Goal: Transaction & Acquisition: Book appointment/travel/reservation

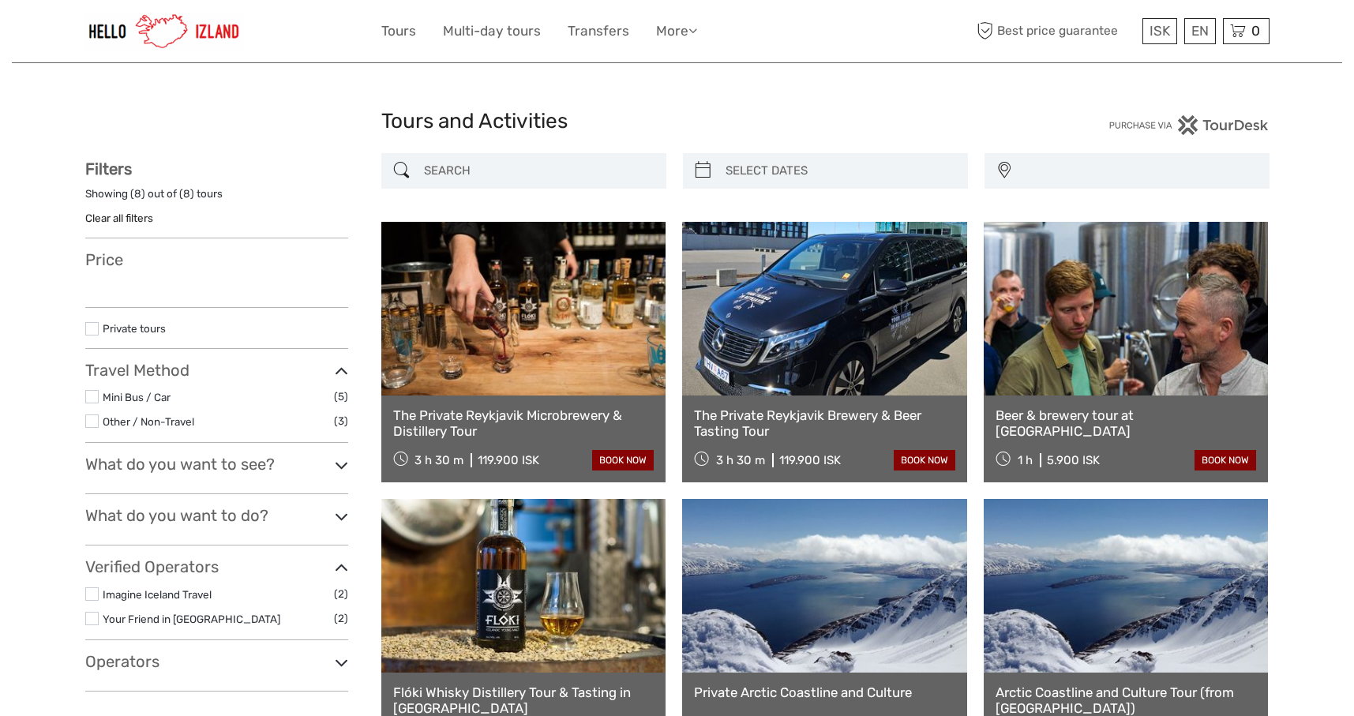
select select
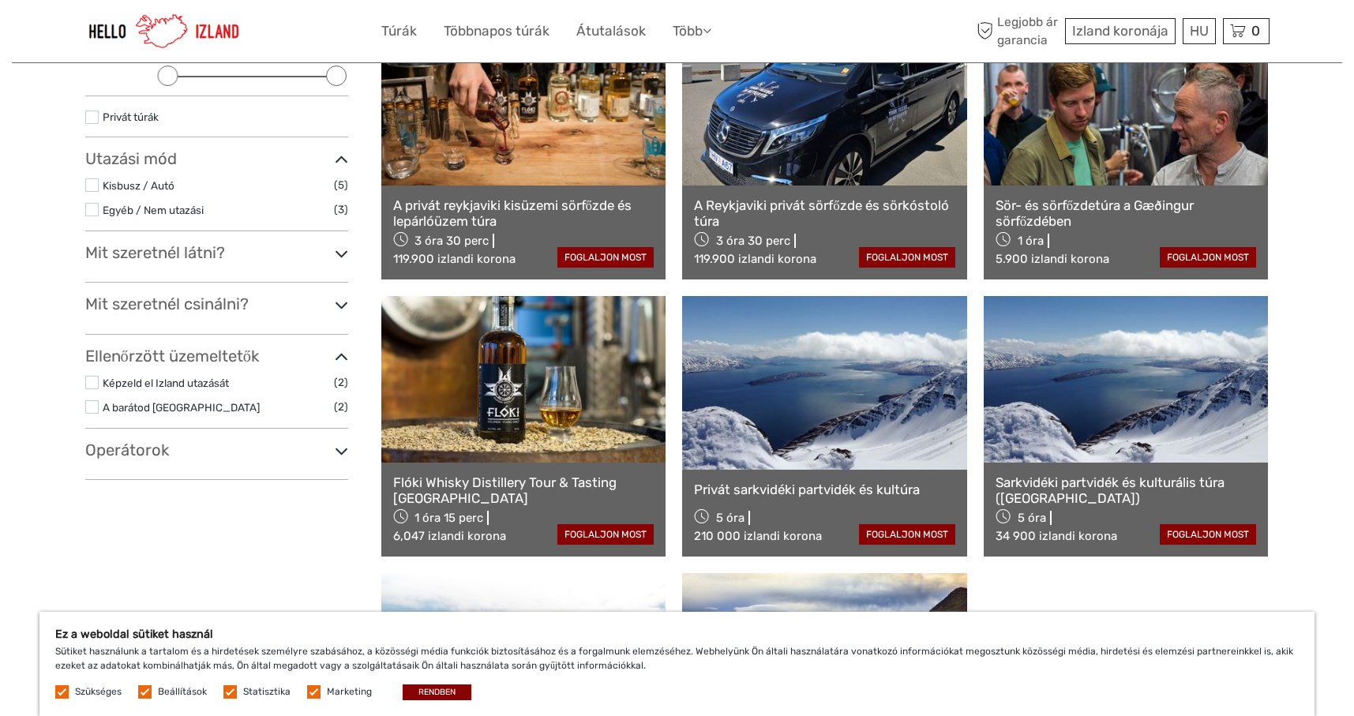
scroll to position [237, 0]
click at [456, 691] on button "RENDBEN" at bounding box center [437, 693] width 69 height 16
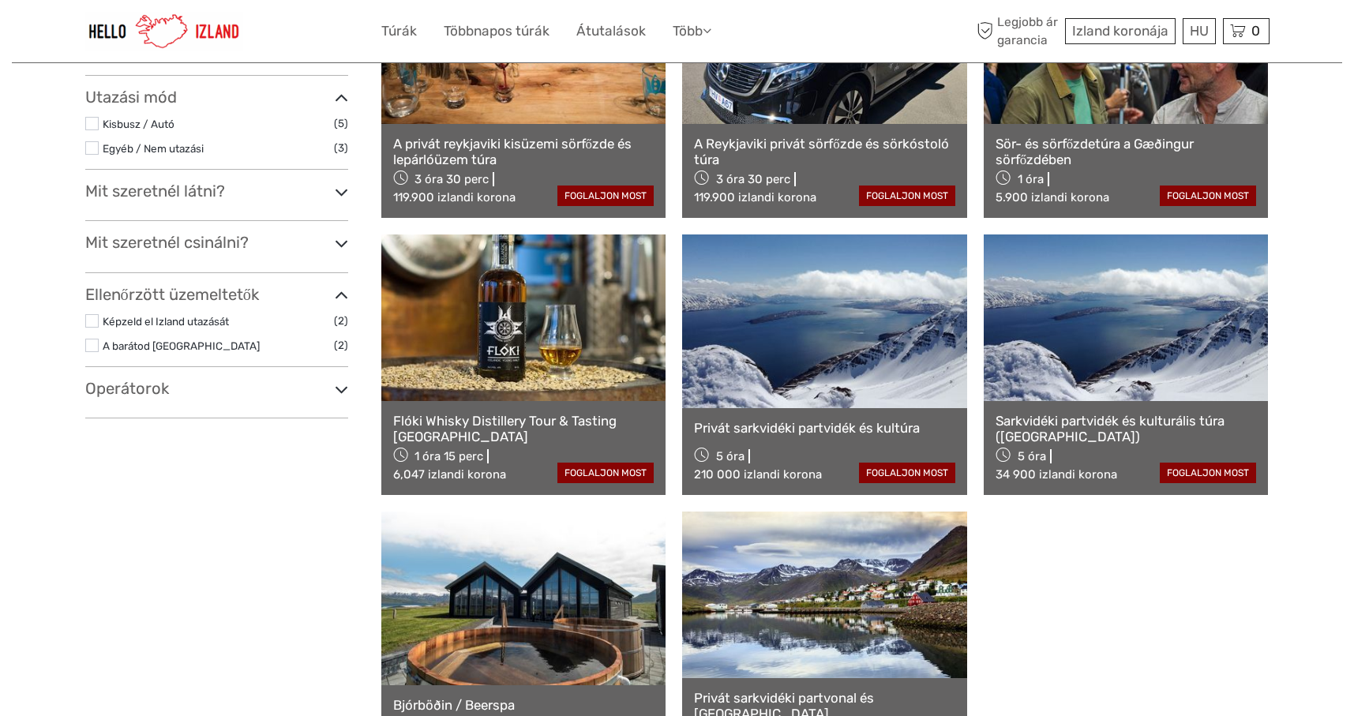
scroll to position [474, 0]
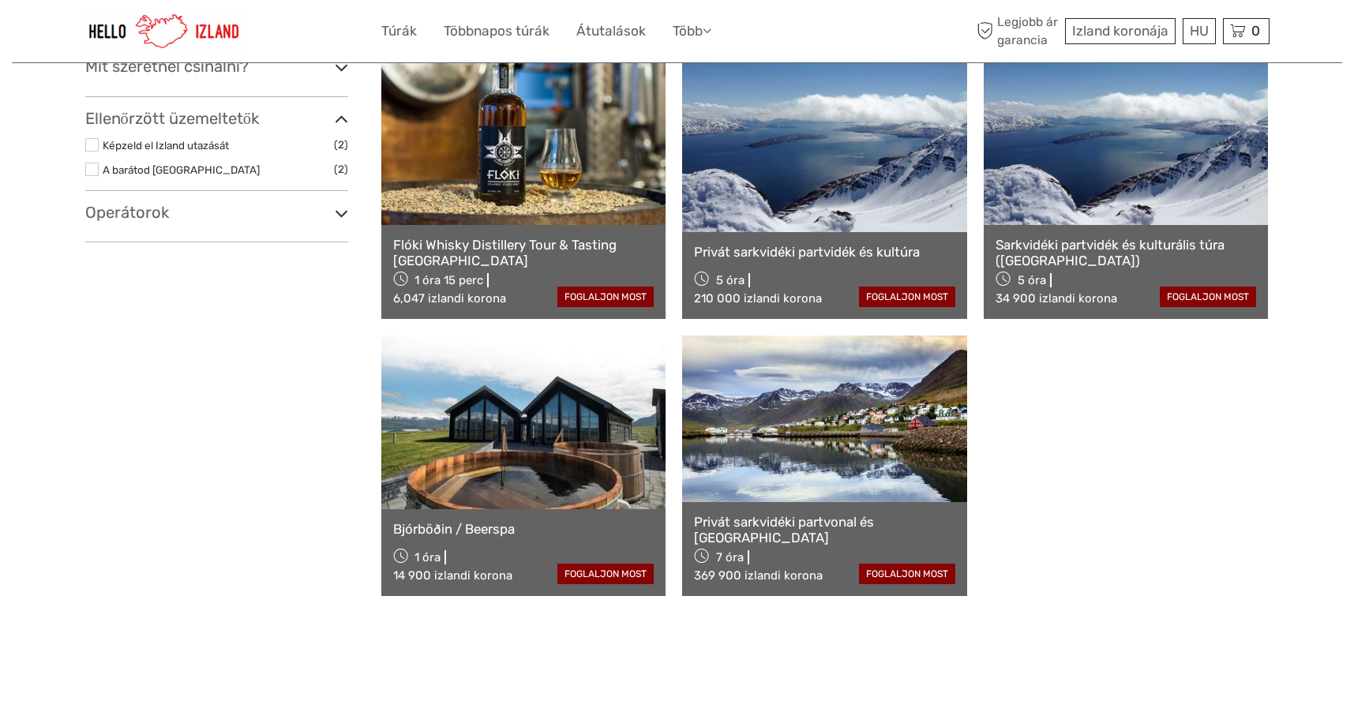
drag, startPoint x: 765, startPoint y: 451, endPoint x: 780, endPoint y: 452, distance: 15.8
click at [764, 452] on link at bounding box center [824, 419] width 285 height 166
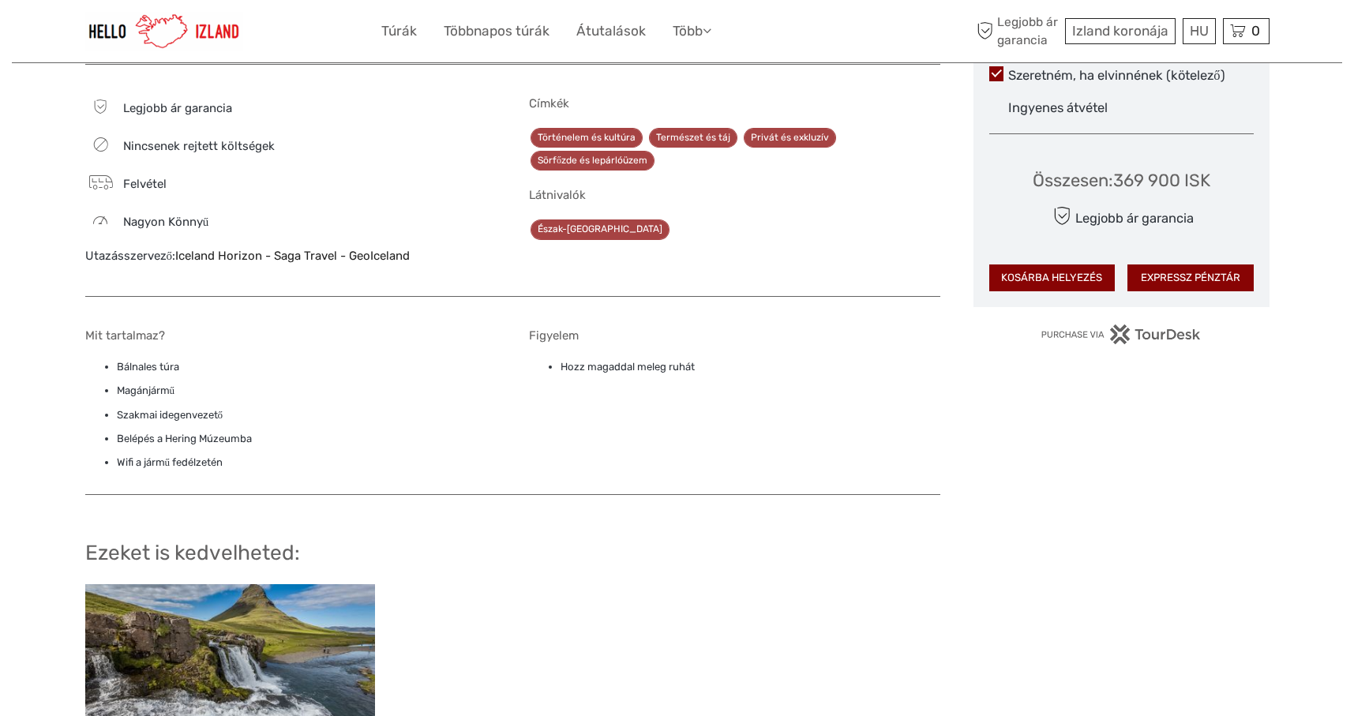
scroll to position [1264, 0]
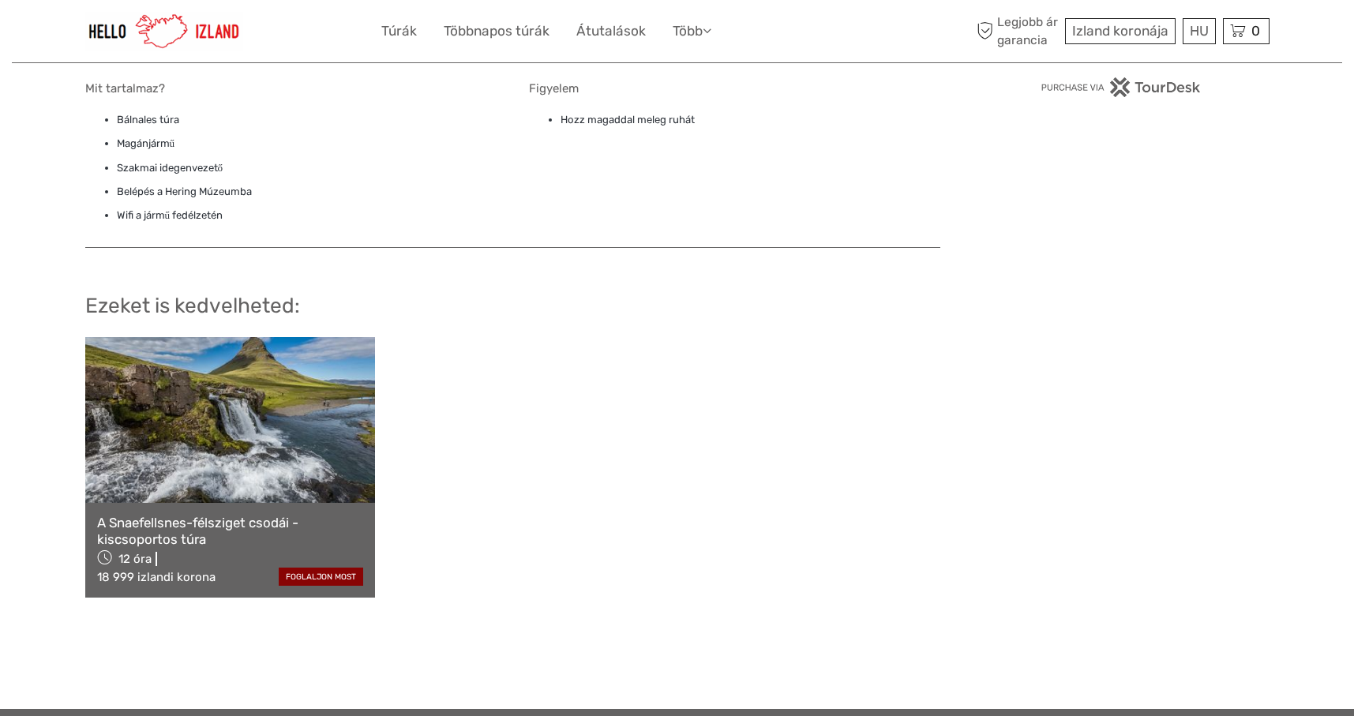
click at [254, 457] on link at bounding box center [230, 420] width 290 height 166
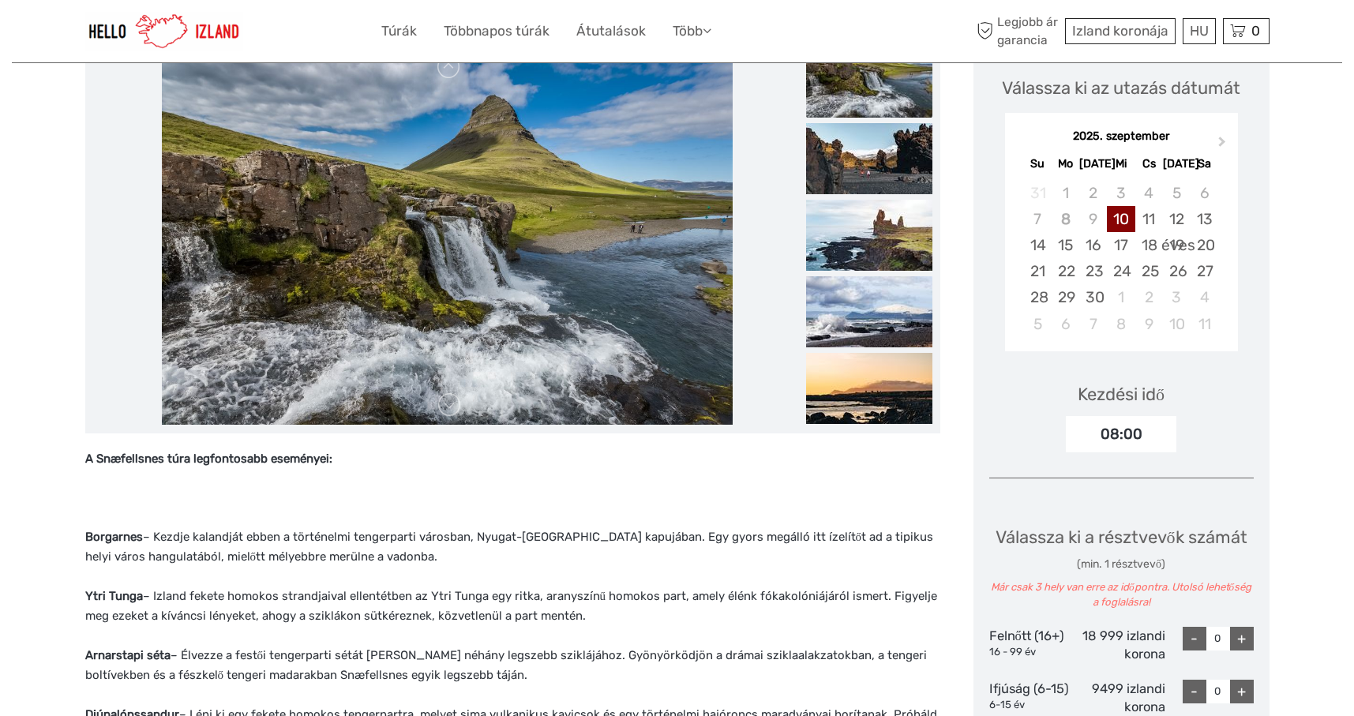
scroll to position [237, 0]
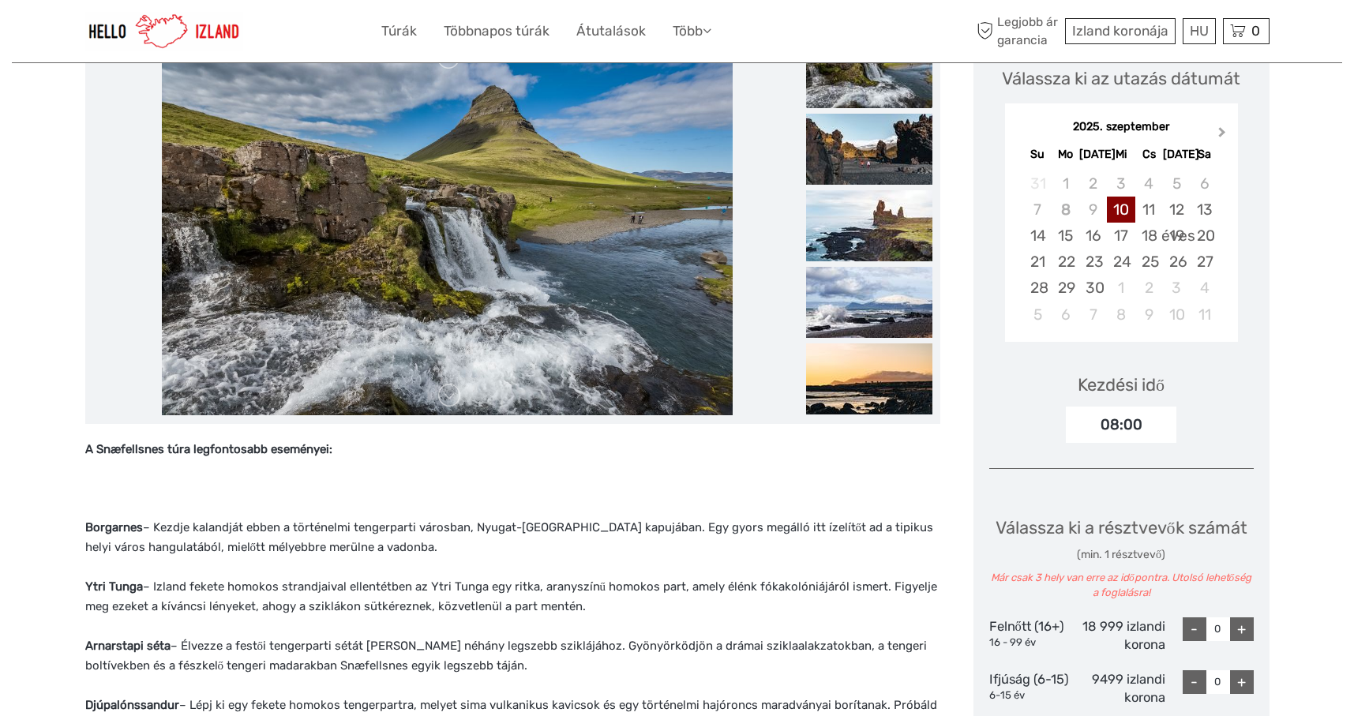
click at [1223, 132] on span "Következő hónap" at bounding box center [1223, 135] width 0 height 23
click at [1179, 209] on div "10" at bounding box center [1177, 210] width 28 height 26
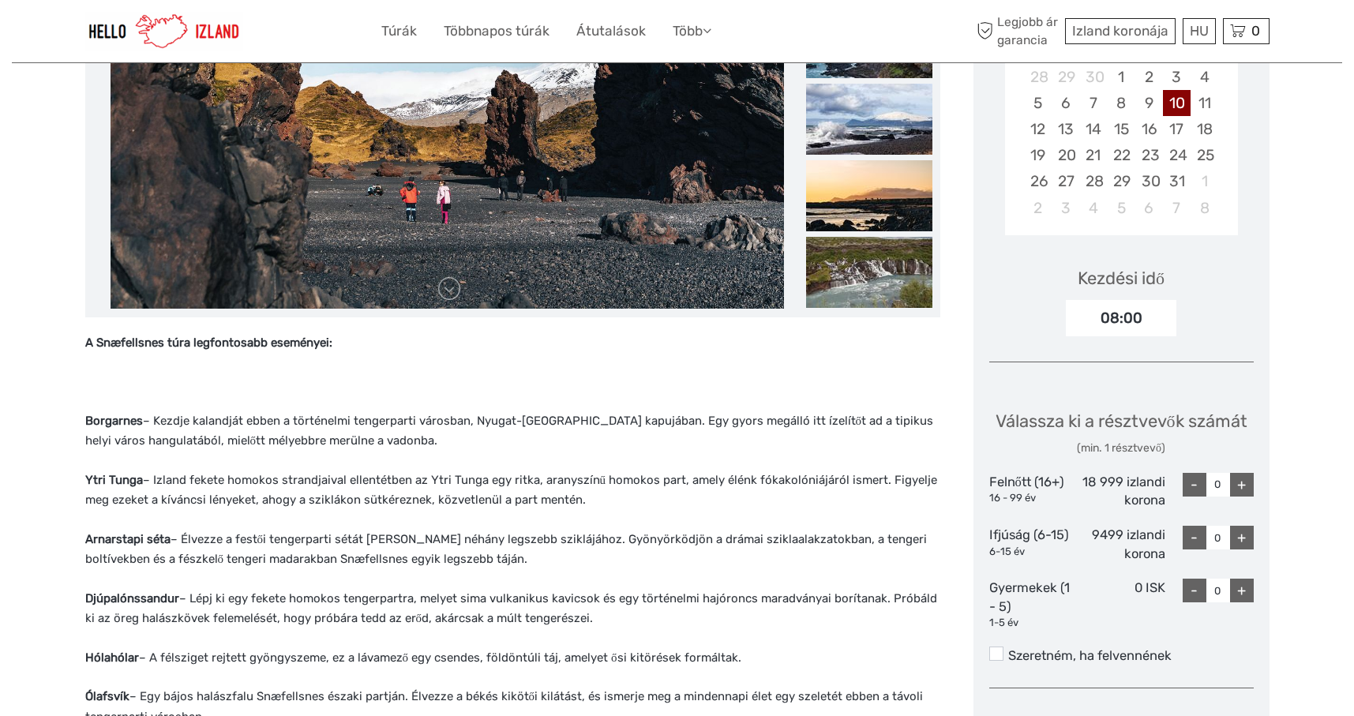
scroll to position [395, 0]
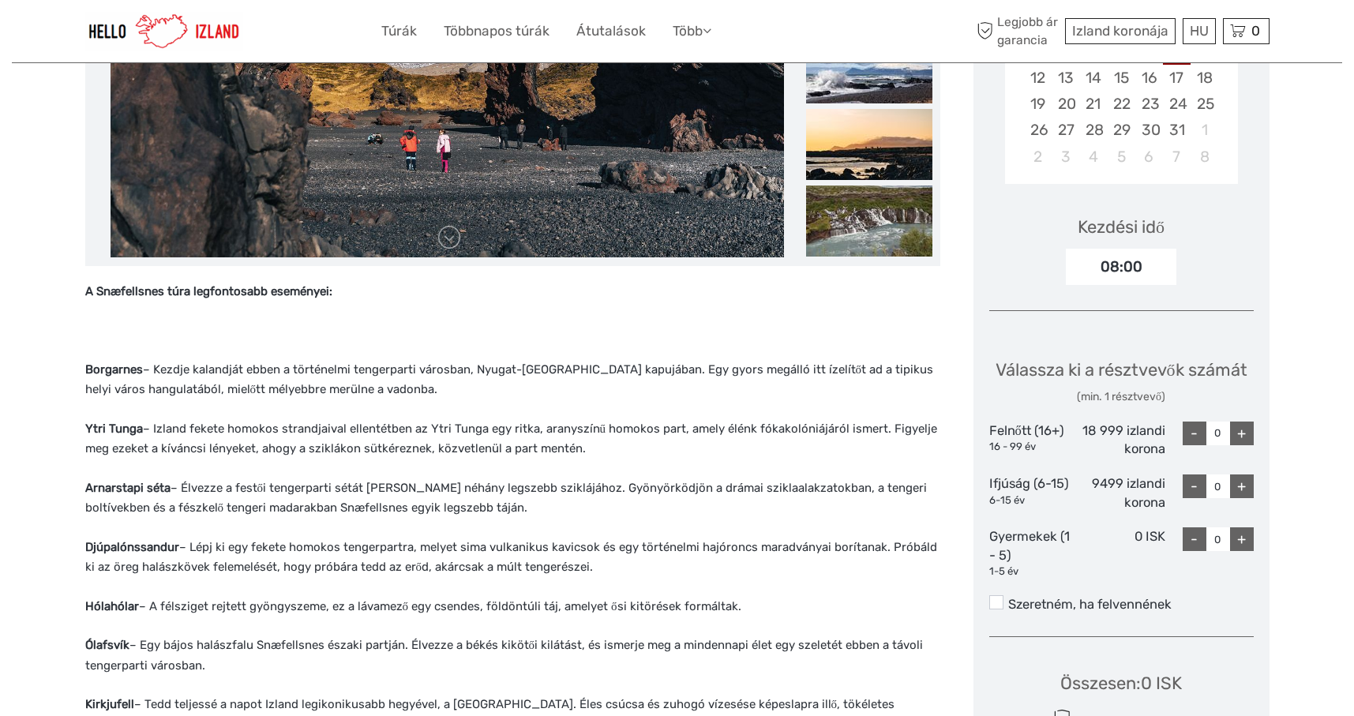
click at [1242, 429] on font "+" at bounding box center [1242, 433] width 9 height 17
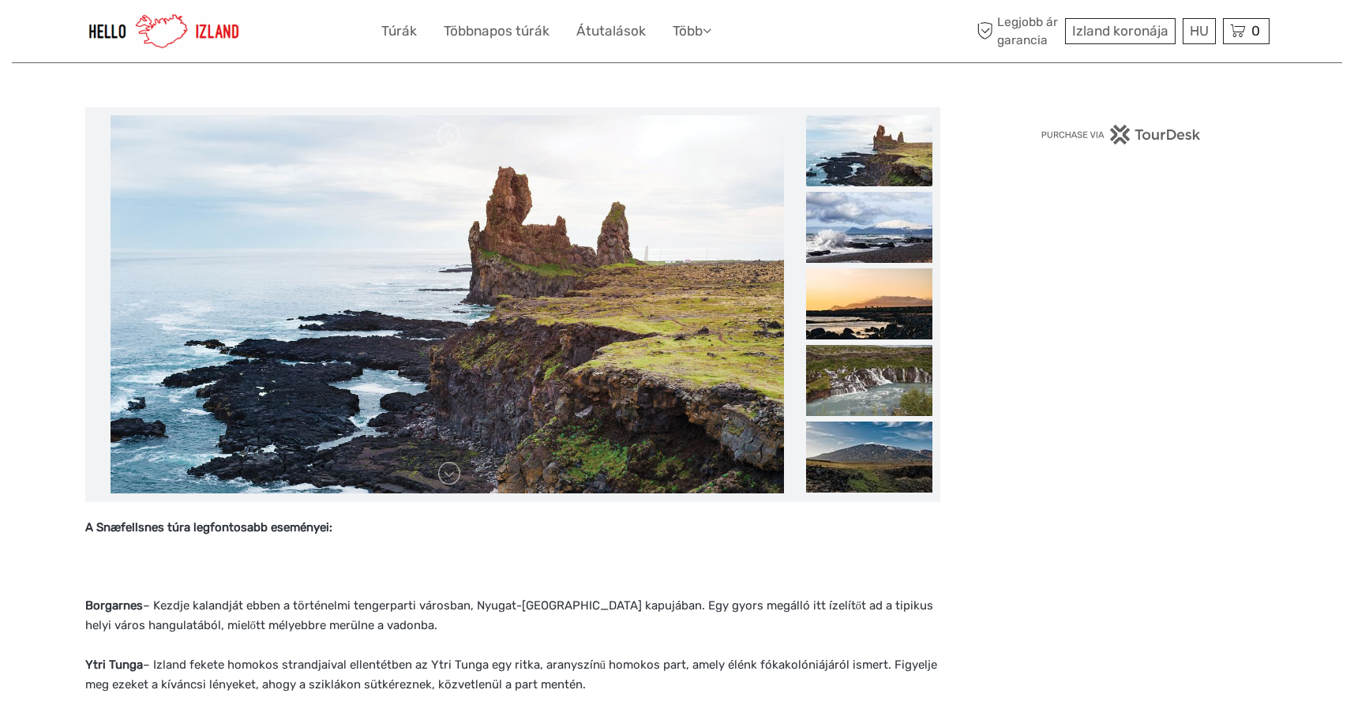
scroll to position [0, 0]
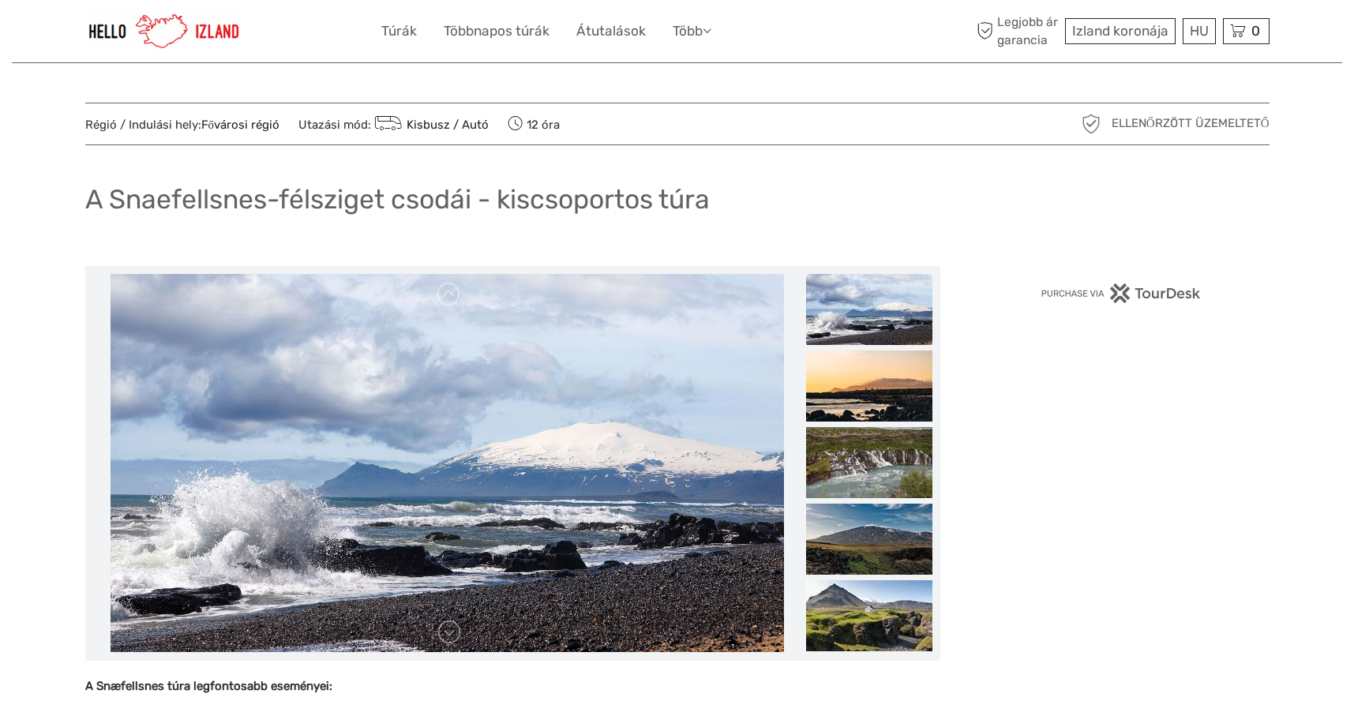
click at [1159, 294] on img at bounding box center [1121, 294] width 160 height 20
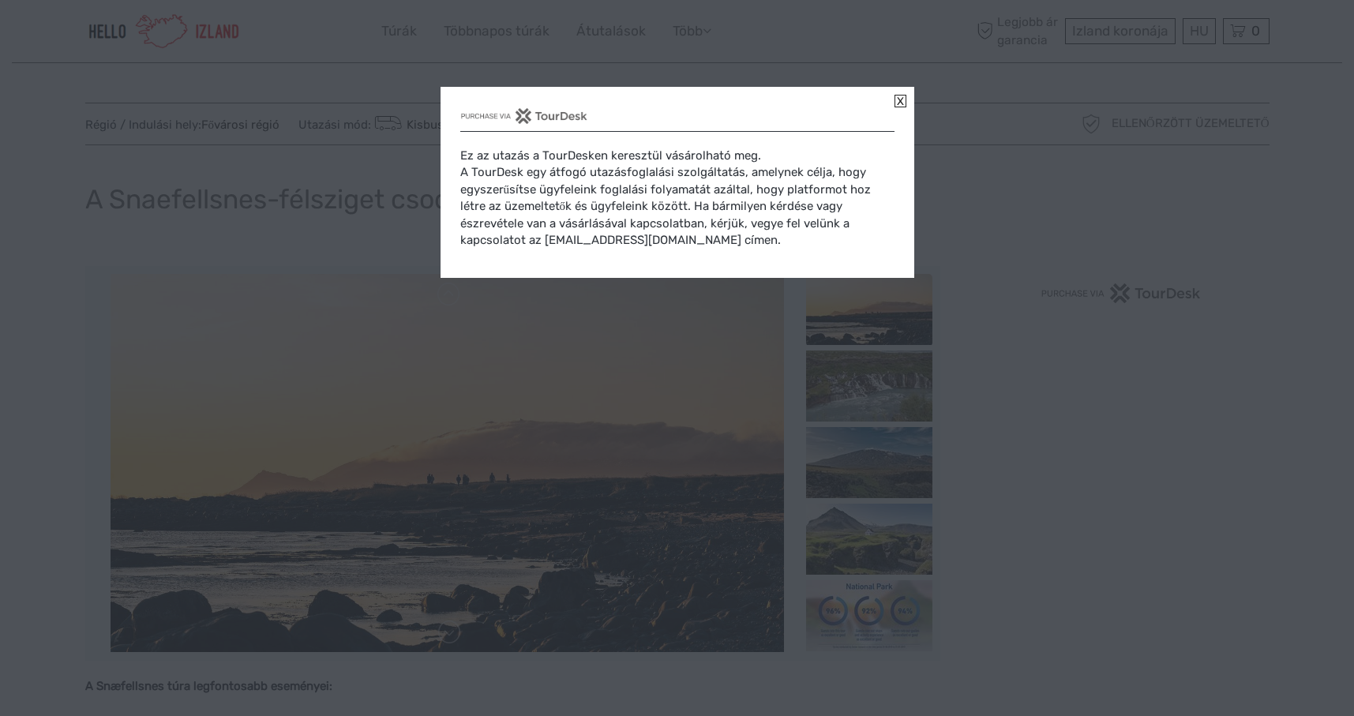
click at [903, 100] on link at bounding box center [901, 101] width 12 height 13
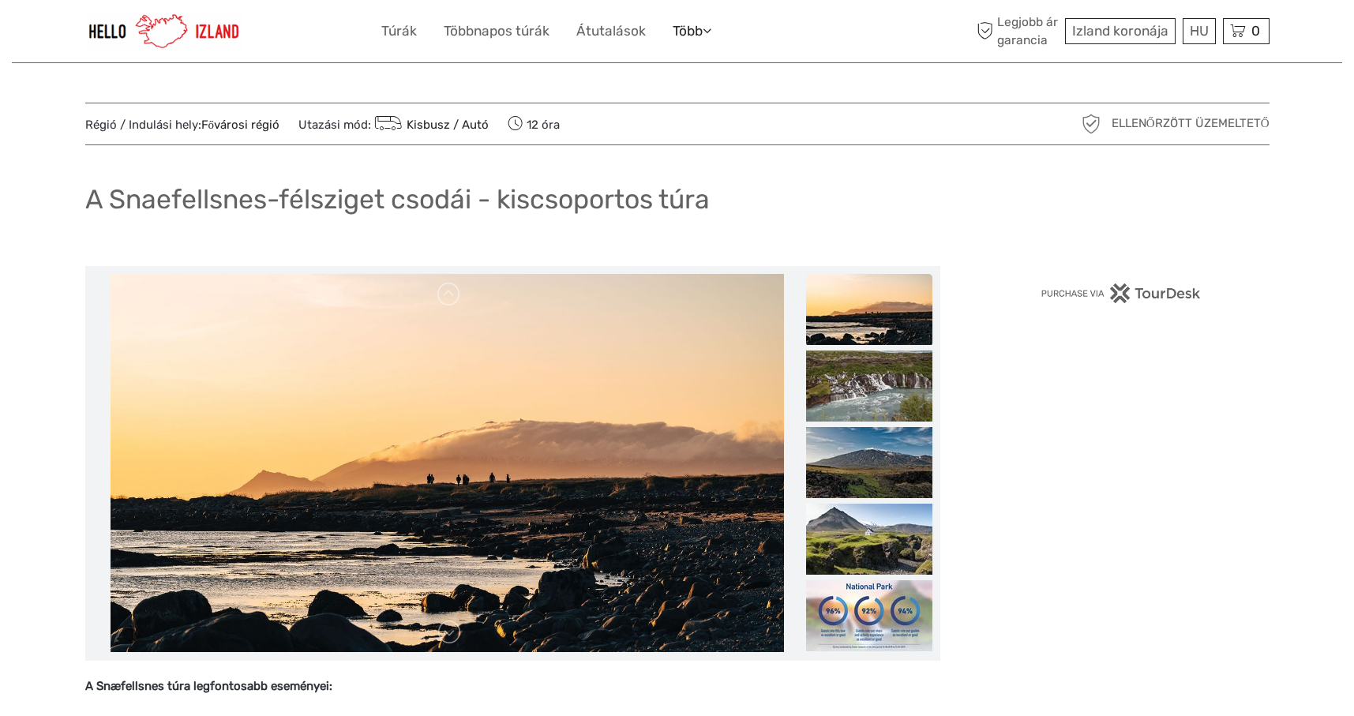
click at [684, 28] on font "Több" at bounding box center [688, 31] width 30 height 16
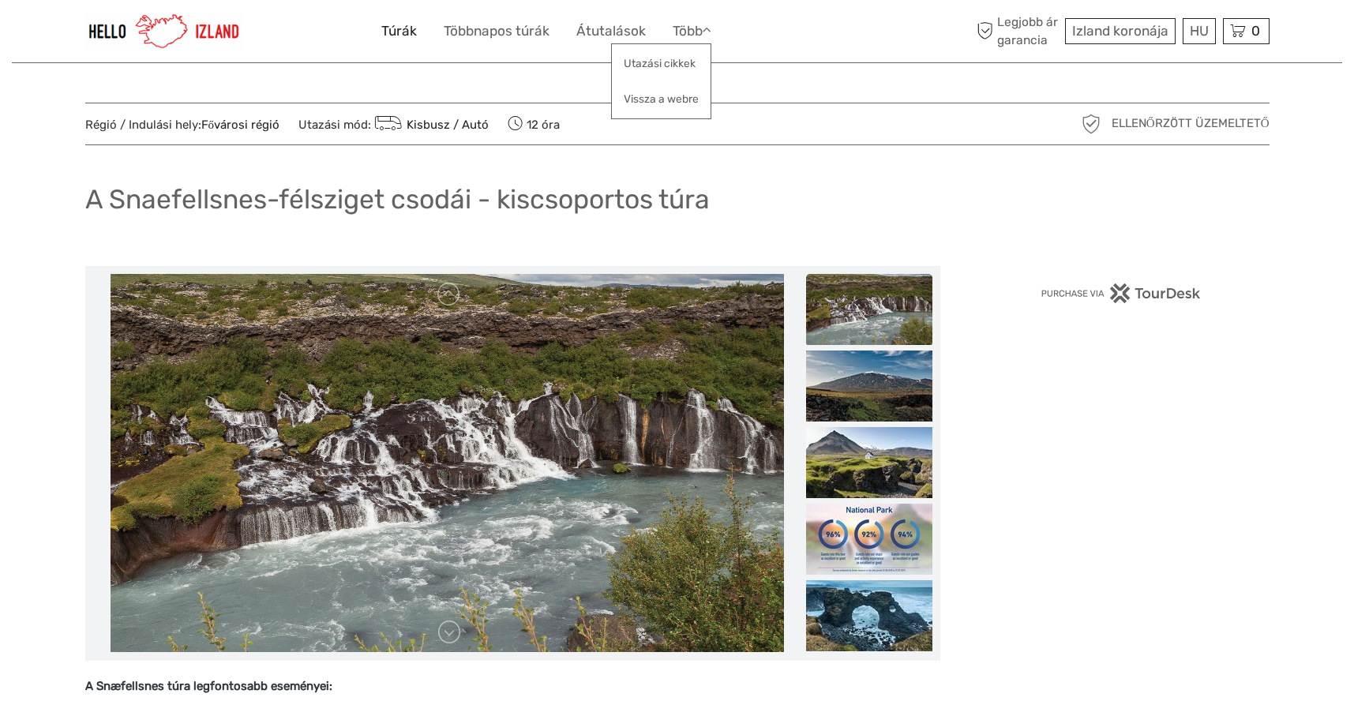
click at [395, 32] on font "Túrák" at bounding box center [399, 31] width 36 height 16
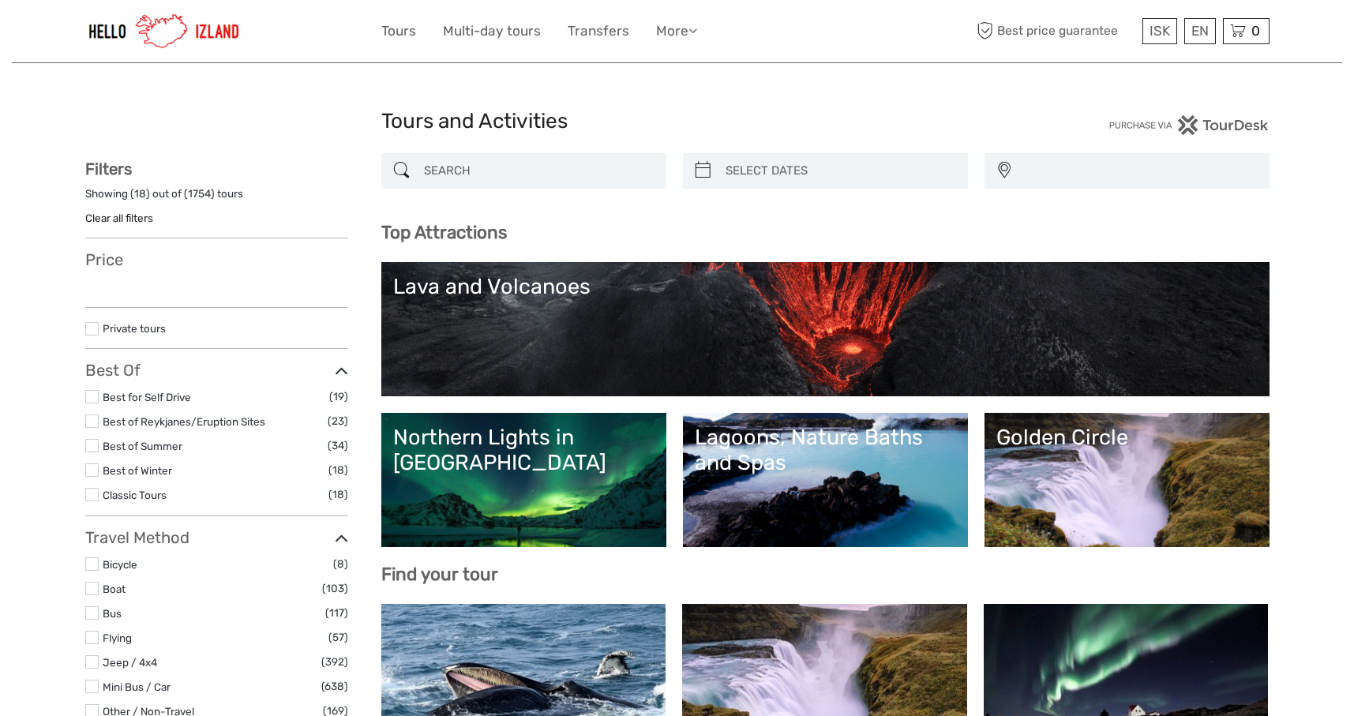
select select
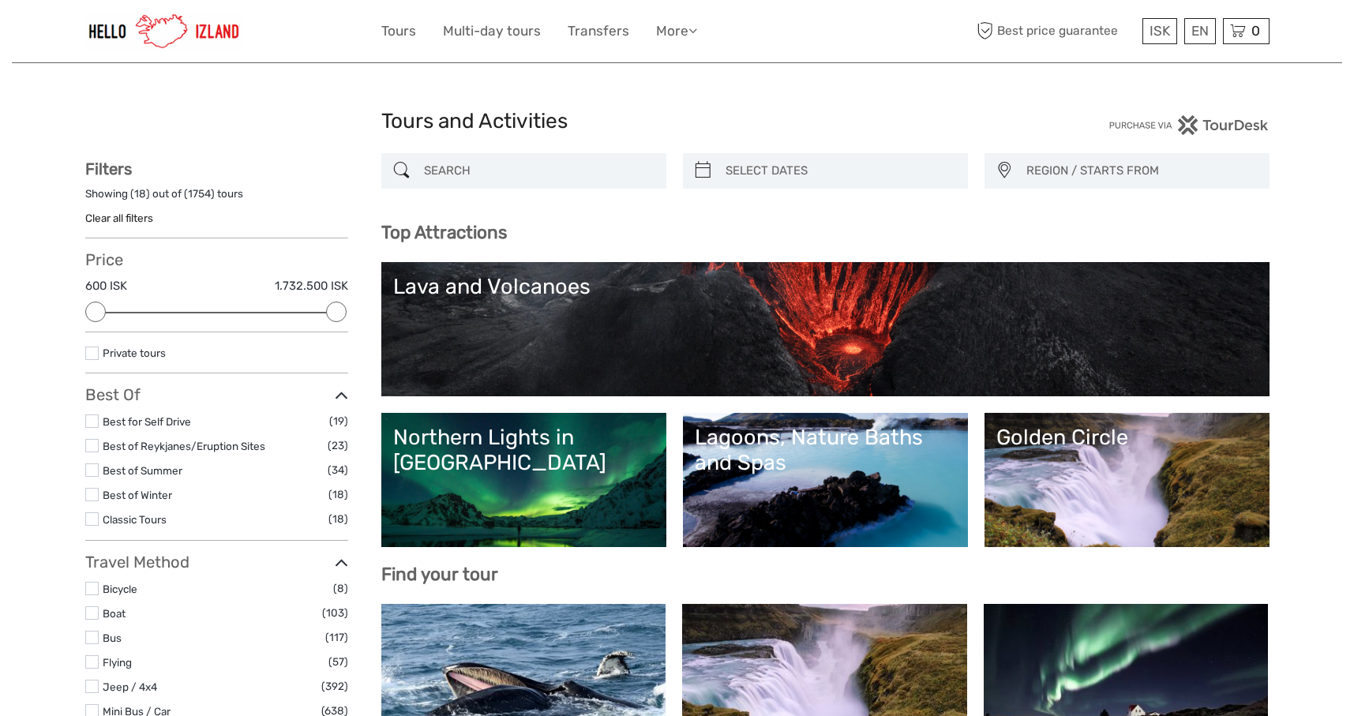
drag, startPoint x: 1102, startPoint y: 468, endPoint x: 1113, endPoint y: 458, distance: 14.6
click at [1100, 468] on link "Golden Circle" at bounding box center [1127, 480] width 261 height 111
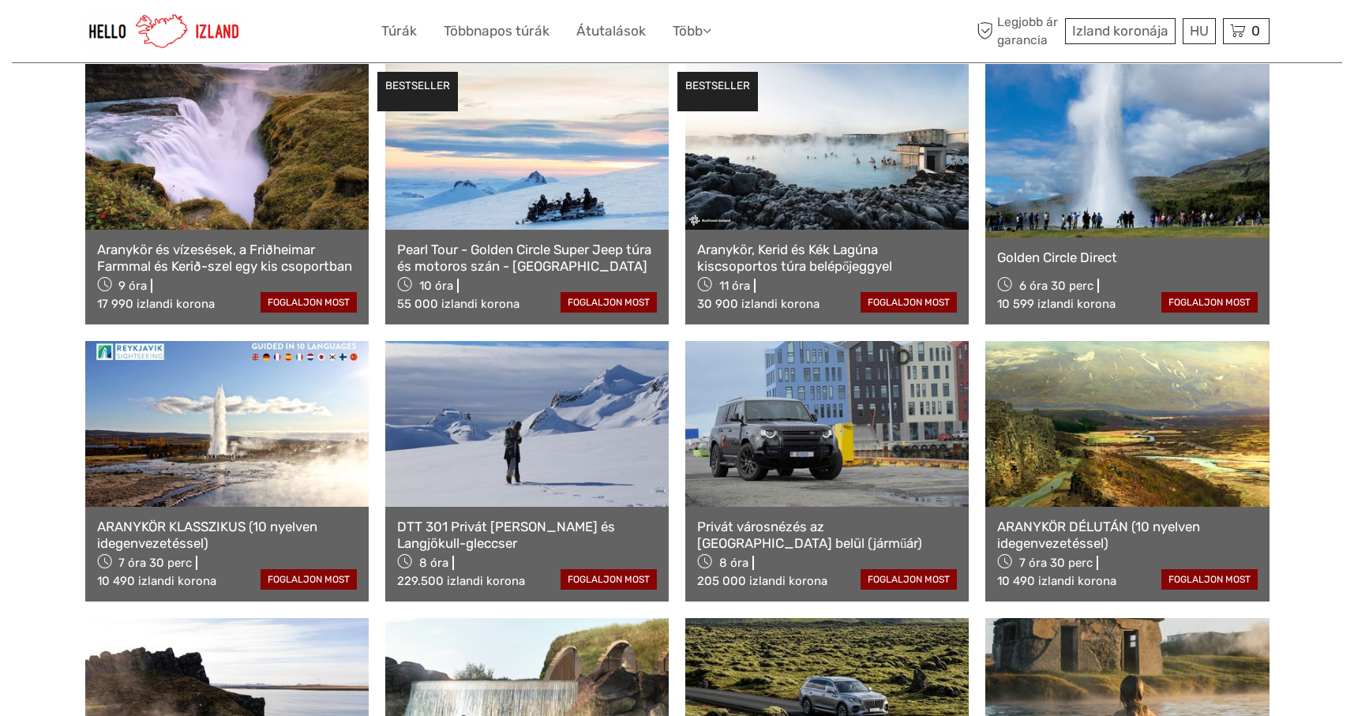
scroll to position [869, 0]
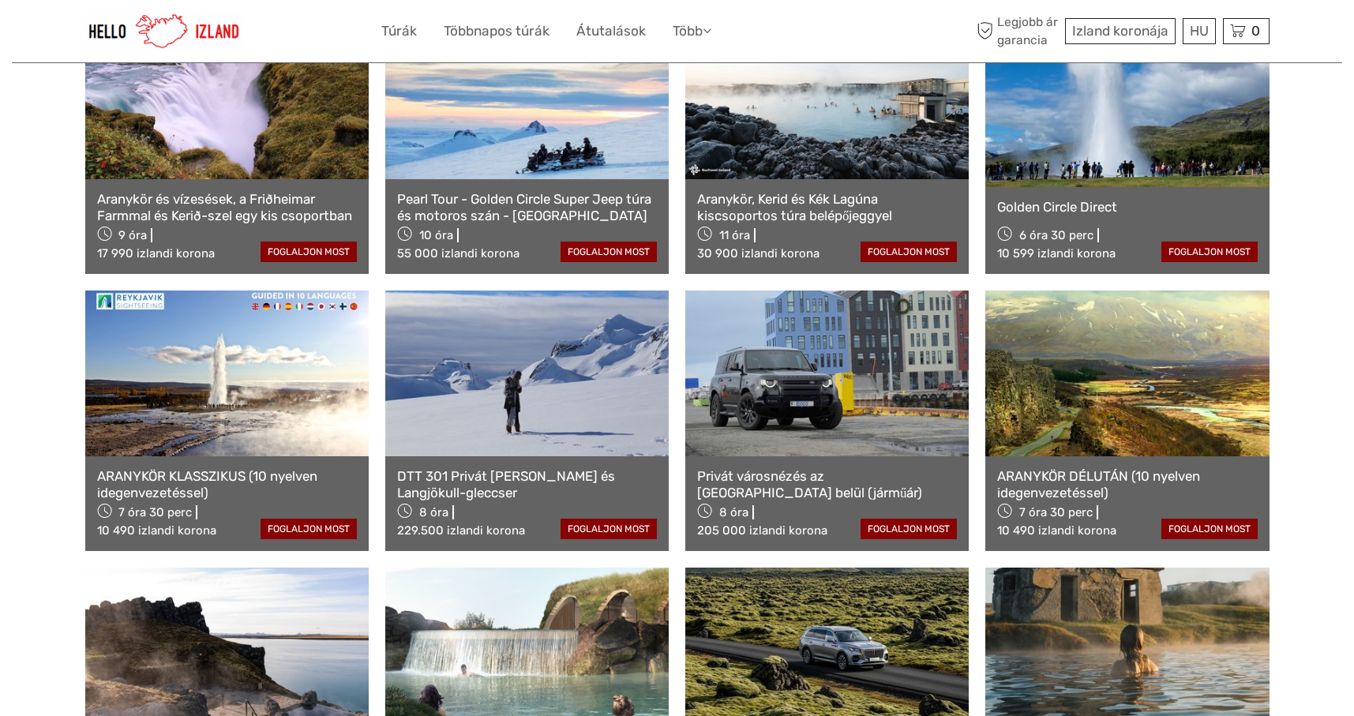
click at [1067, 411] on link at bounding box center [1128, 374] width 284 height 166
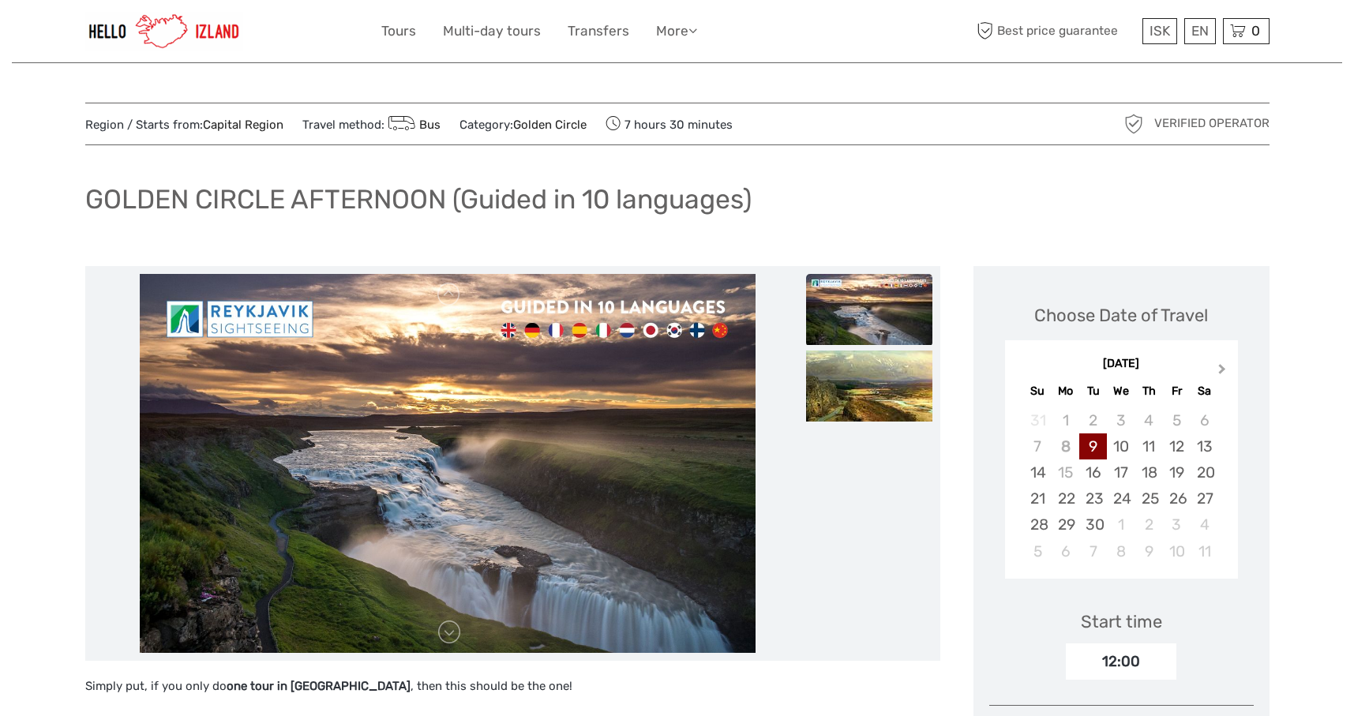
click at [1223, 369] on span "Next Month" at bounding box center [1223, 372] width 0 height 23
click at [1205, 441] on div "11" at bounding box center [1205, 447] width 28 height 26
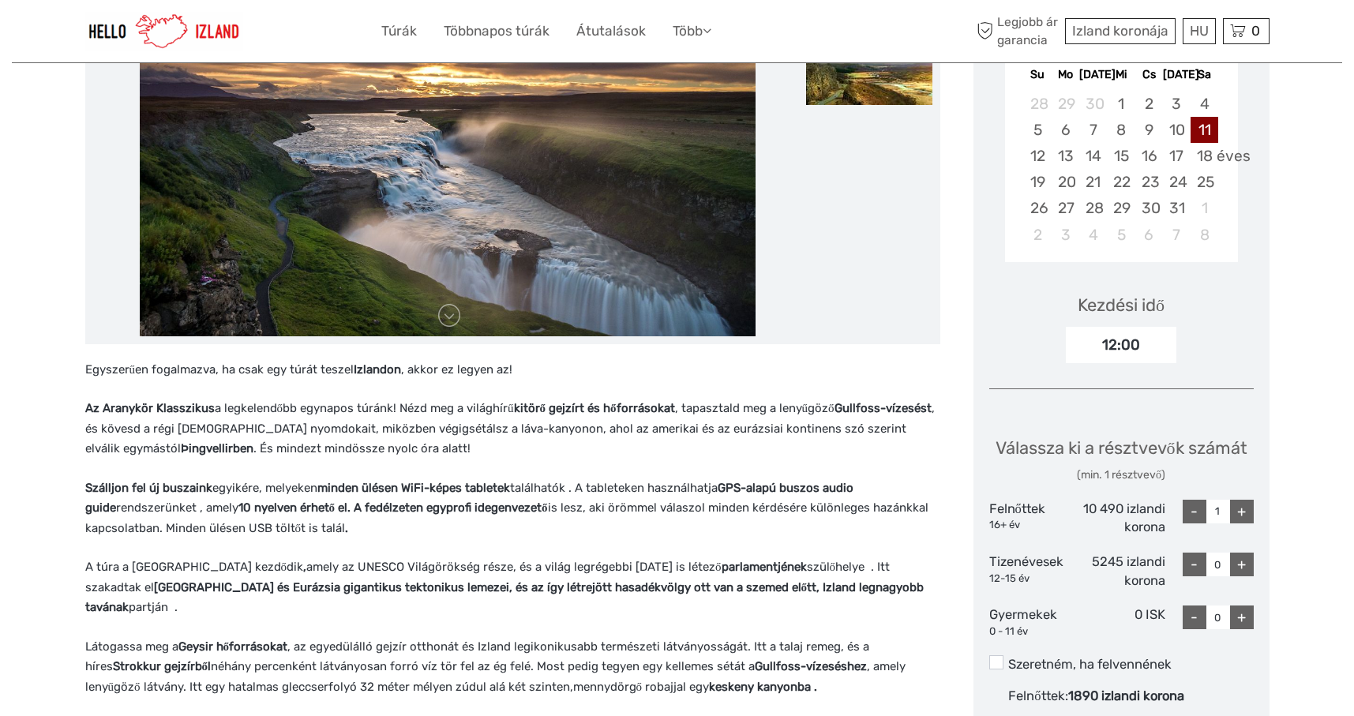
scroll to position [316, 0]
click at [1235, 511] on div "+" at bounding box center [1242, 513] width 24 height 24
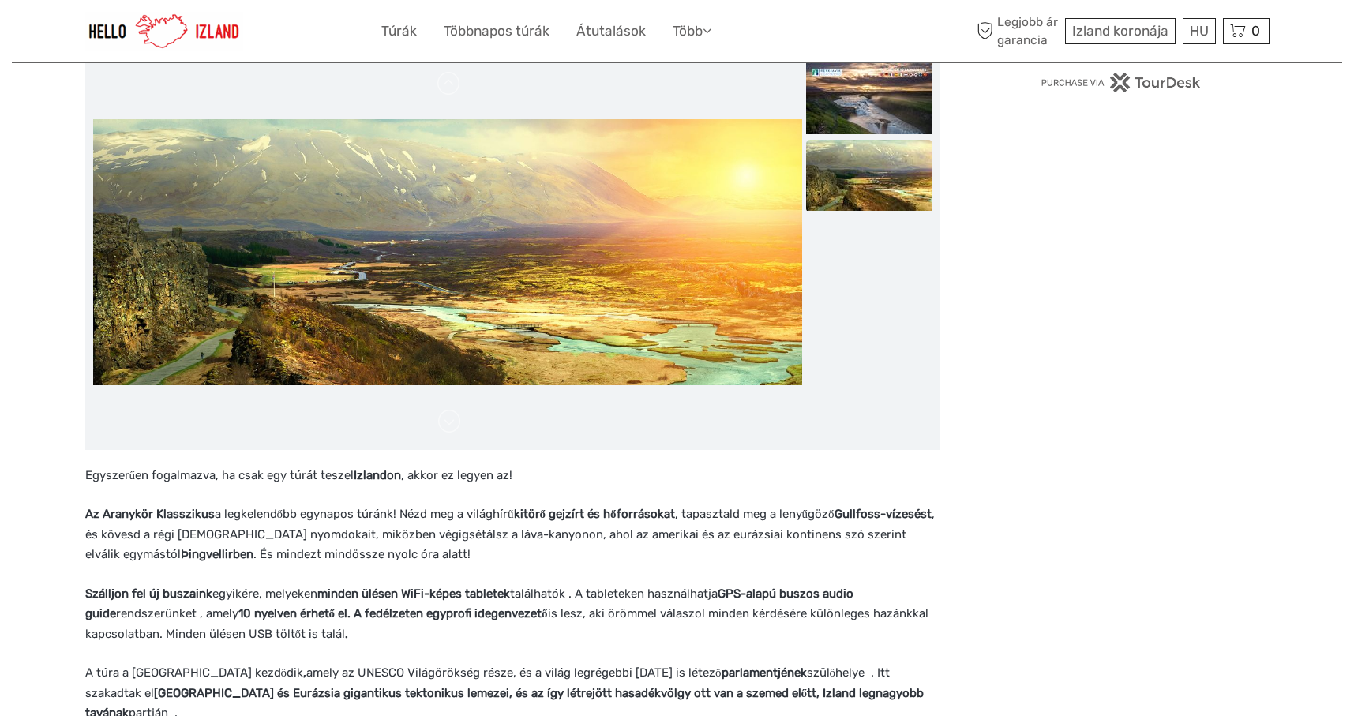
scroll to position [0, 0]
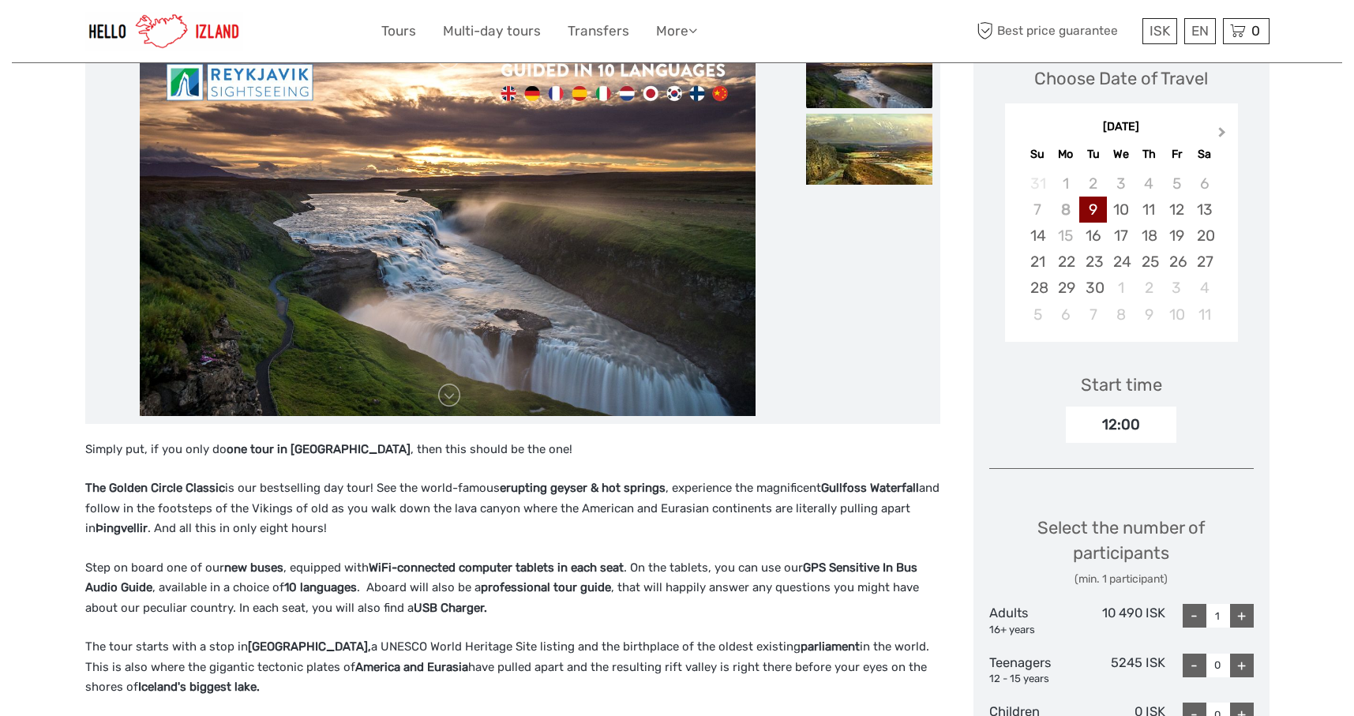
click at [1223, 130] on span "Next Month" at bounding box center [1223, 135] width 0 height 23
click at [1180, 205] on div "10" at bounding box center [1177, 210] width 28 height 26
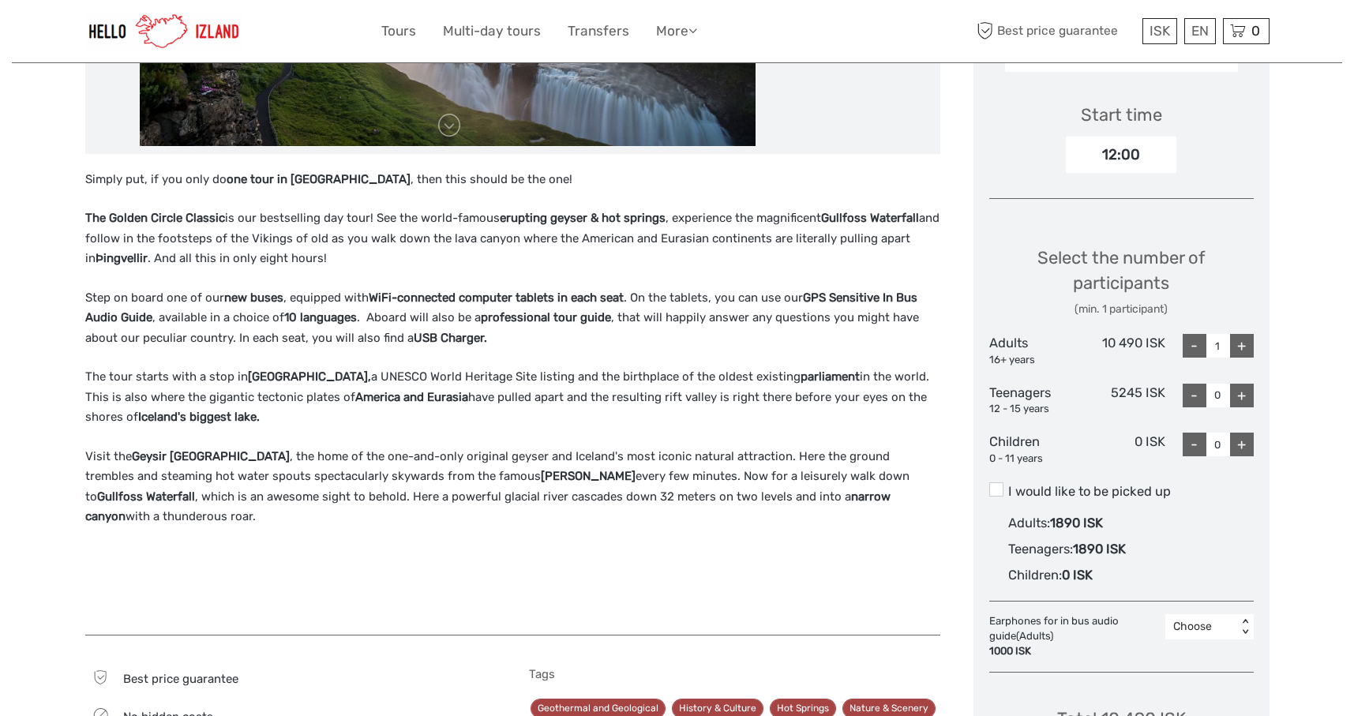
scroll to position [553, 0]
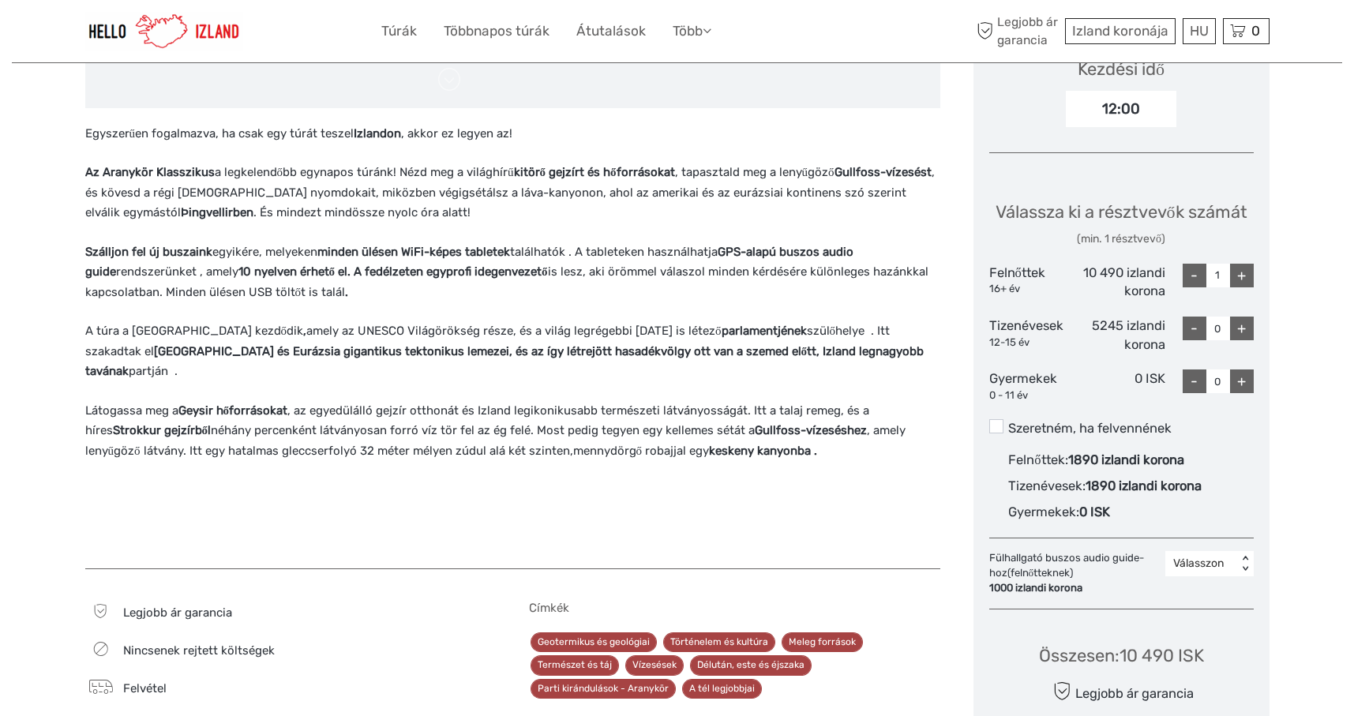
click at [1028, 271] on font "Felnőttek" at bounding box center [1018, 272] width 56 height 15
click at [1216, 272] on input "1" at bounding box center [1219, 276] width 24 height 24
drag, startPoint x: 1219, startPoint y: 272, endPoint x: 1227, endPoint y: 272, distance: 8.7
click at [1227, 272] on input "1" at bounding box center [1219, 276] width 24 height 24
drag, startPoint x: 1223, startPoint y: 272, endPoint x: 1197, endPoint y: 267, distance: 27.4
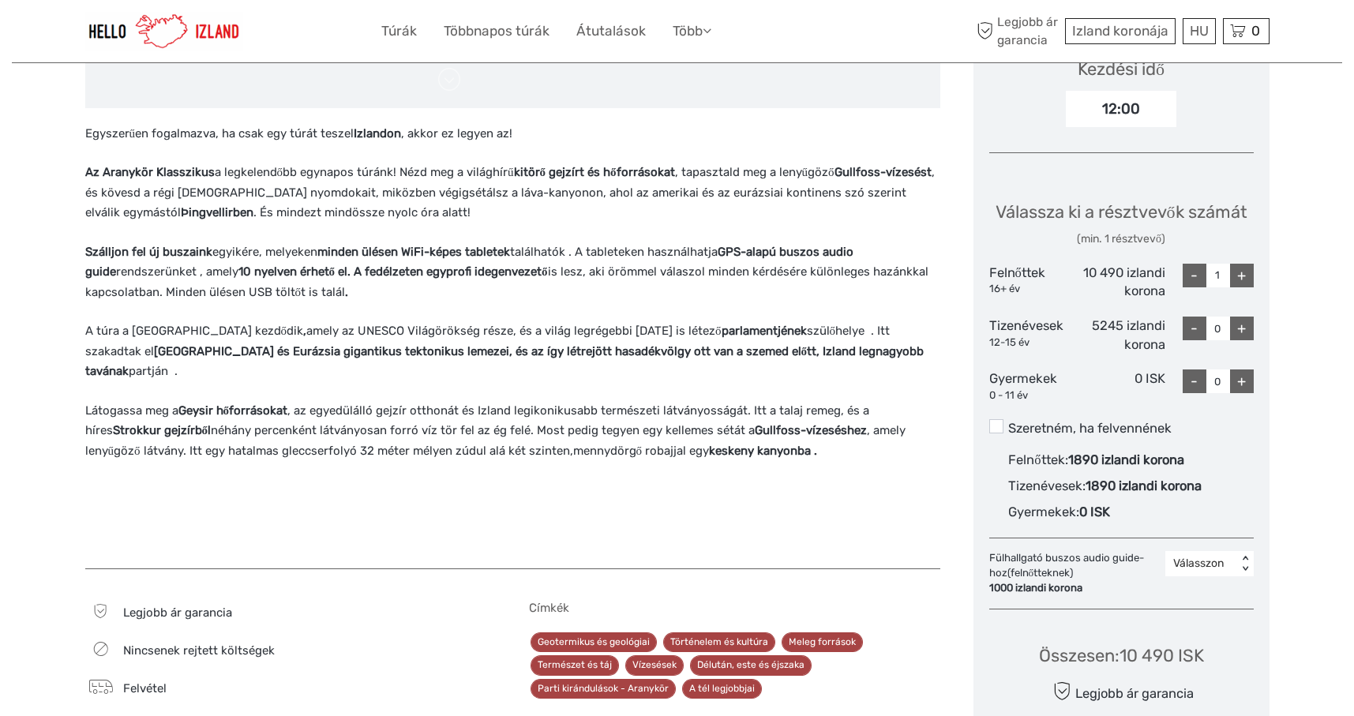
click at [1197, 267] on div "- 1 +" at bounding box center [1218, 276] width 71 height 24
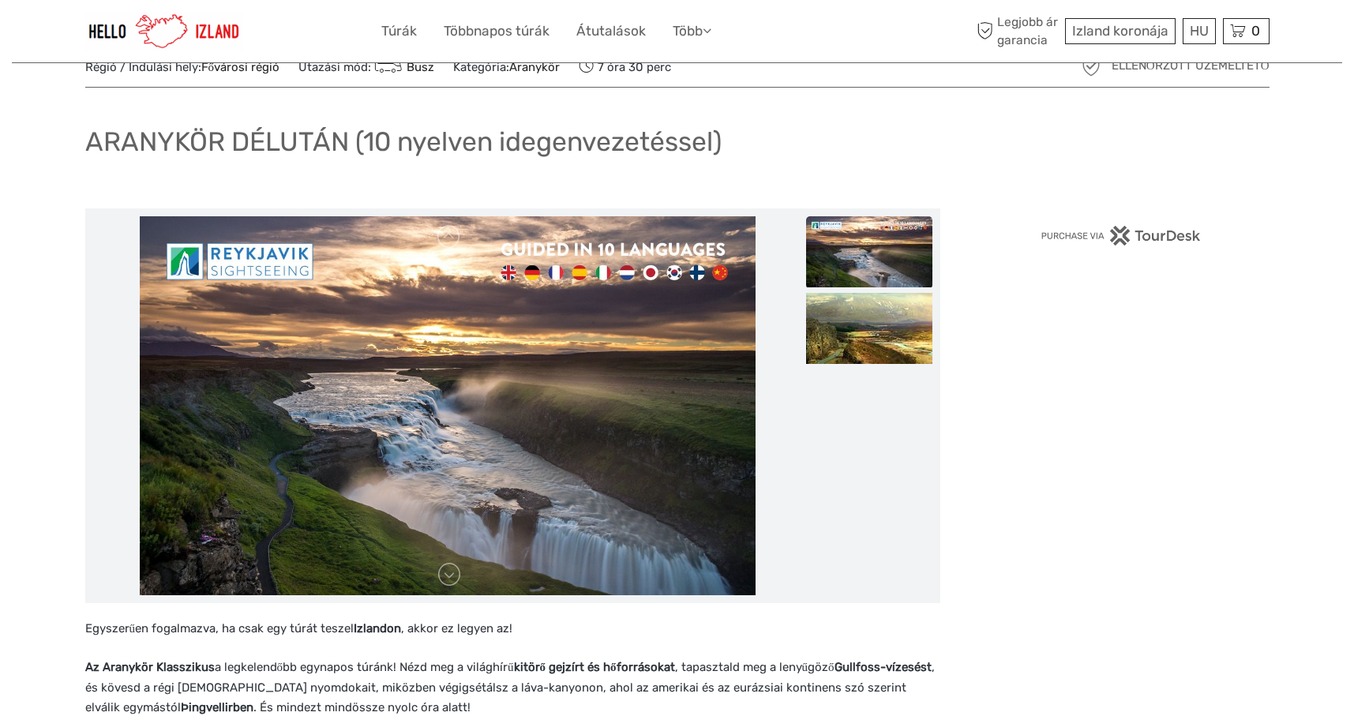
scroll to position [0, 0]
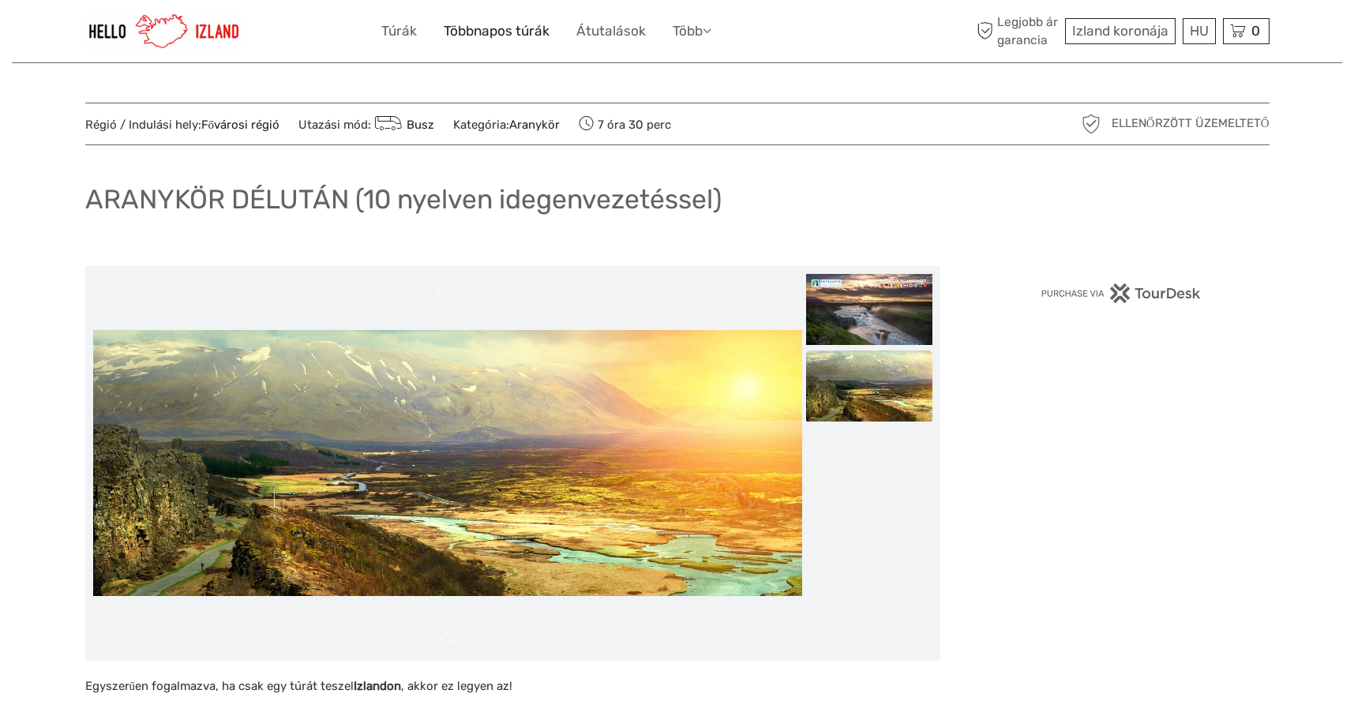
click at [487, 27] on font "Többnapos túrák" at bounding box center [497, 31] width 106 height 16
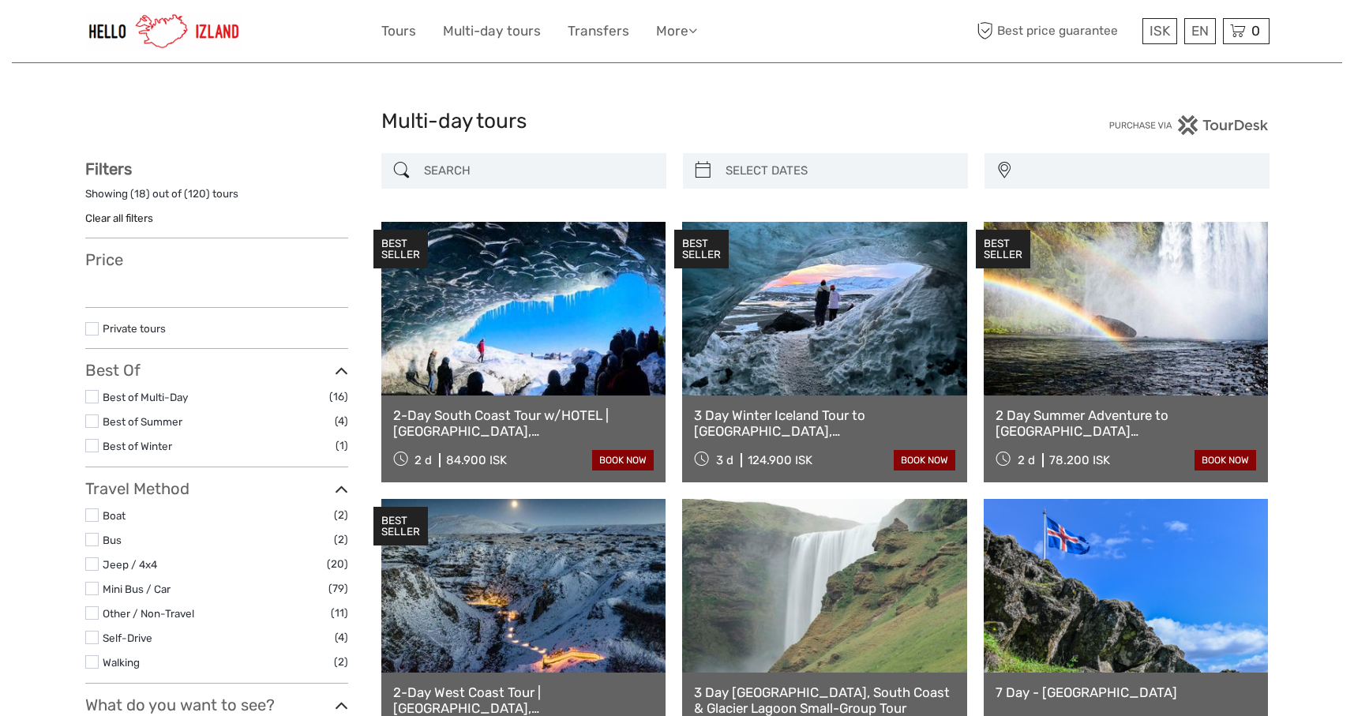
select select
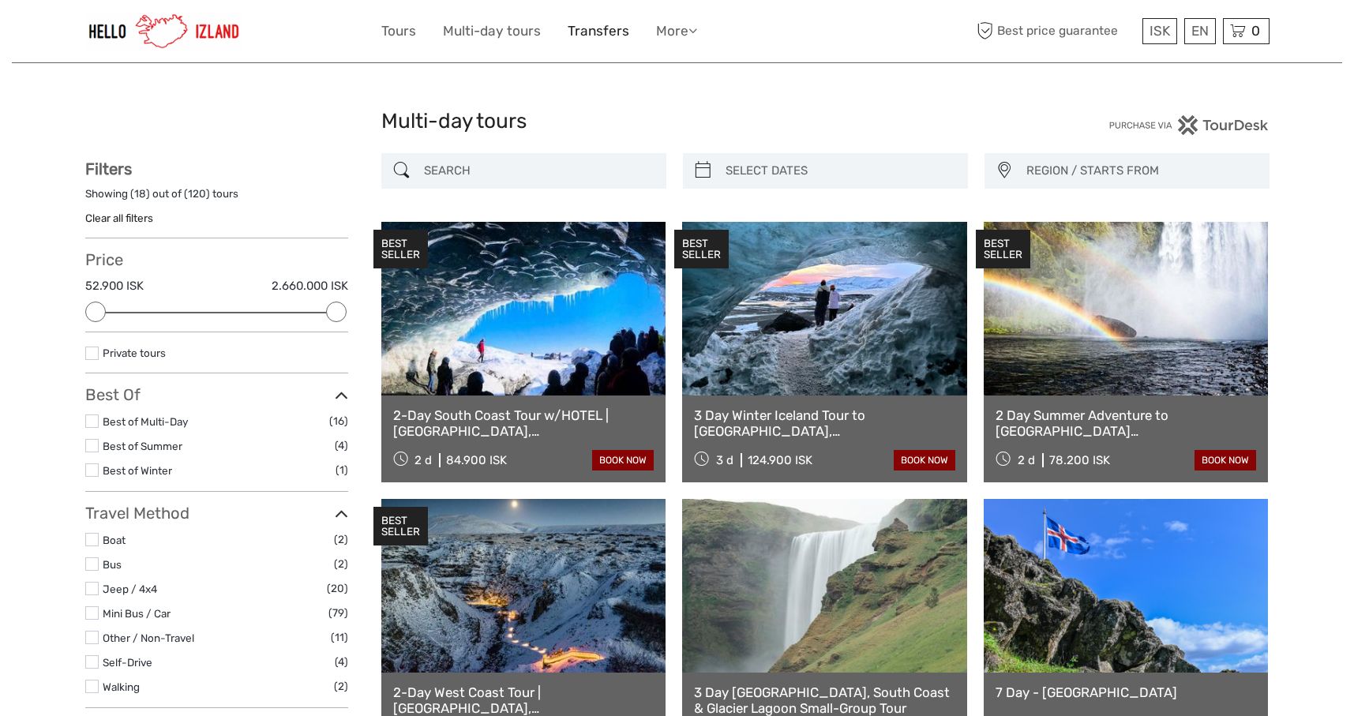
click at [621, 32] on link "Transfers" at bounding box center [599, 31] width 62 height 23
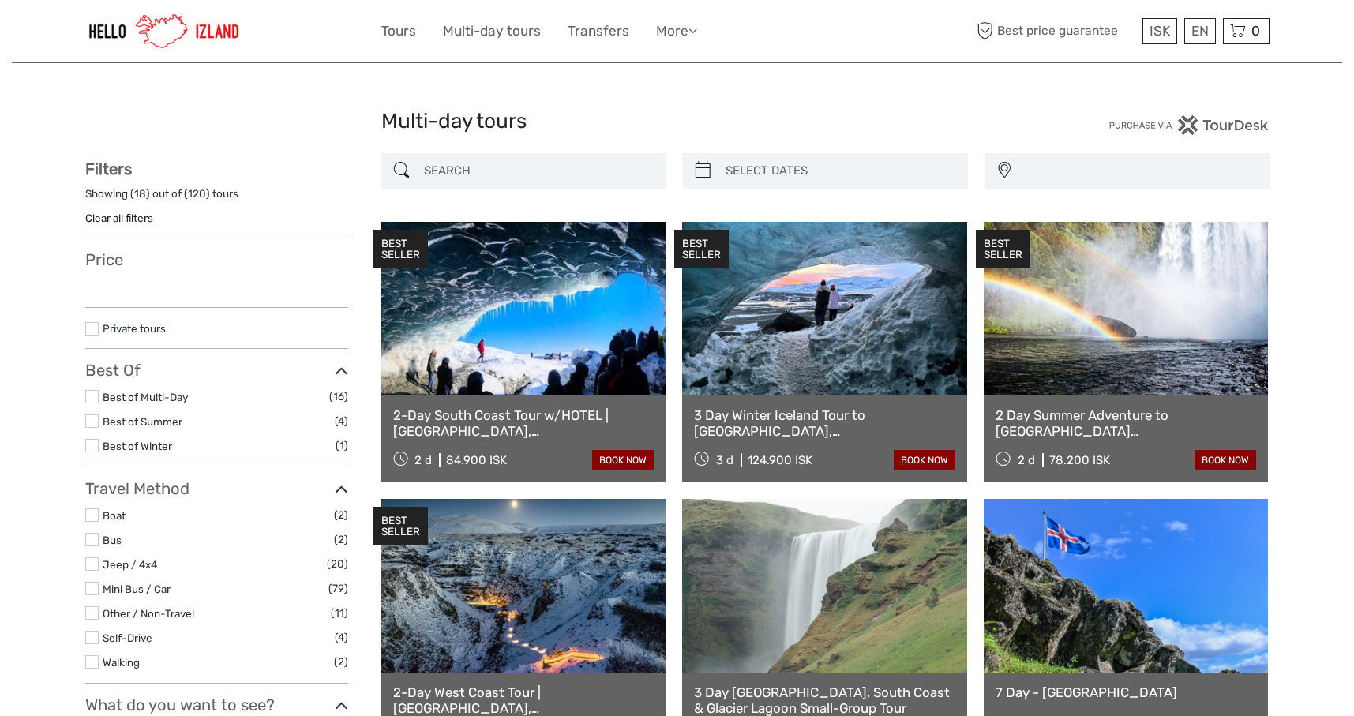
select select
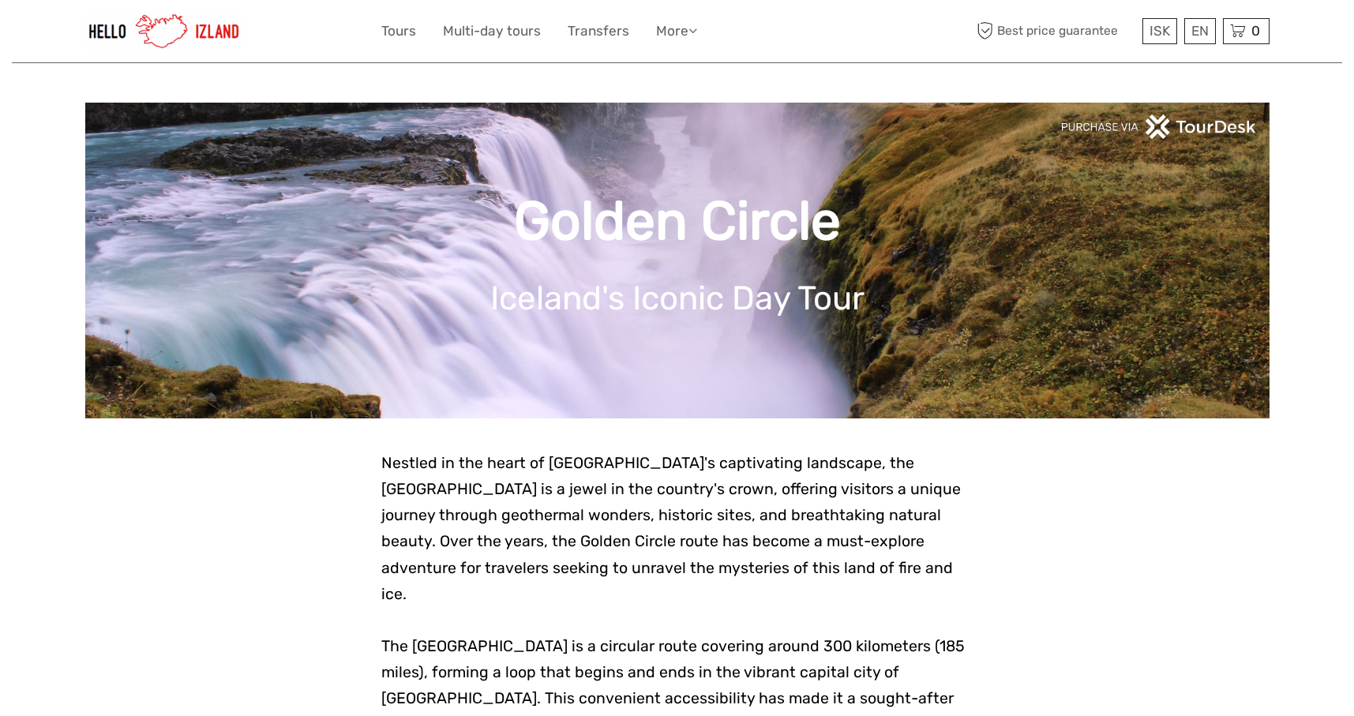
scroll to position [869, 0]
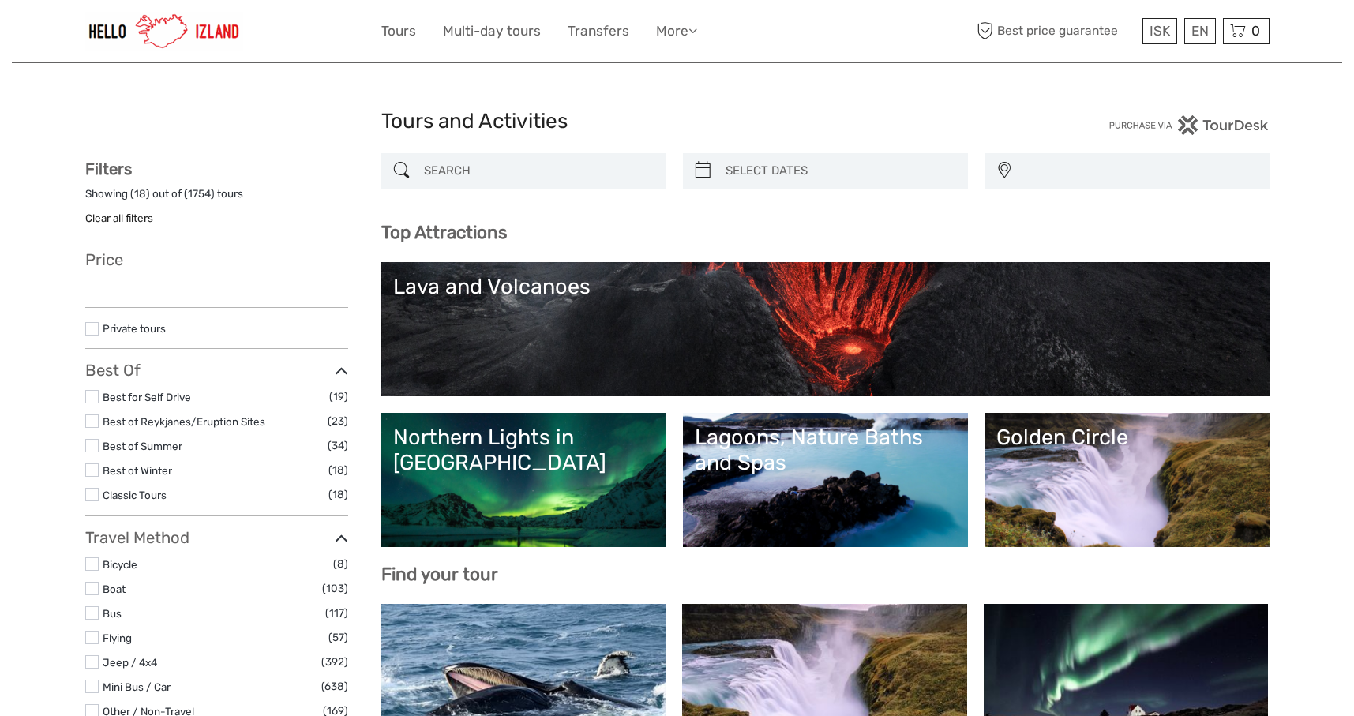
select select
